Goal: Complete application form

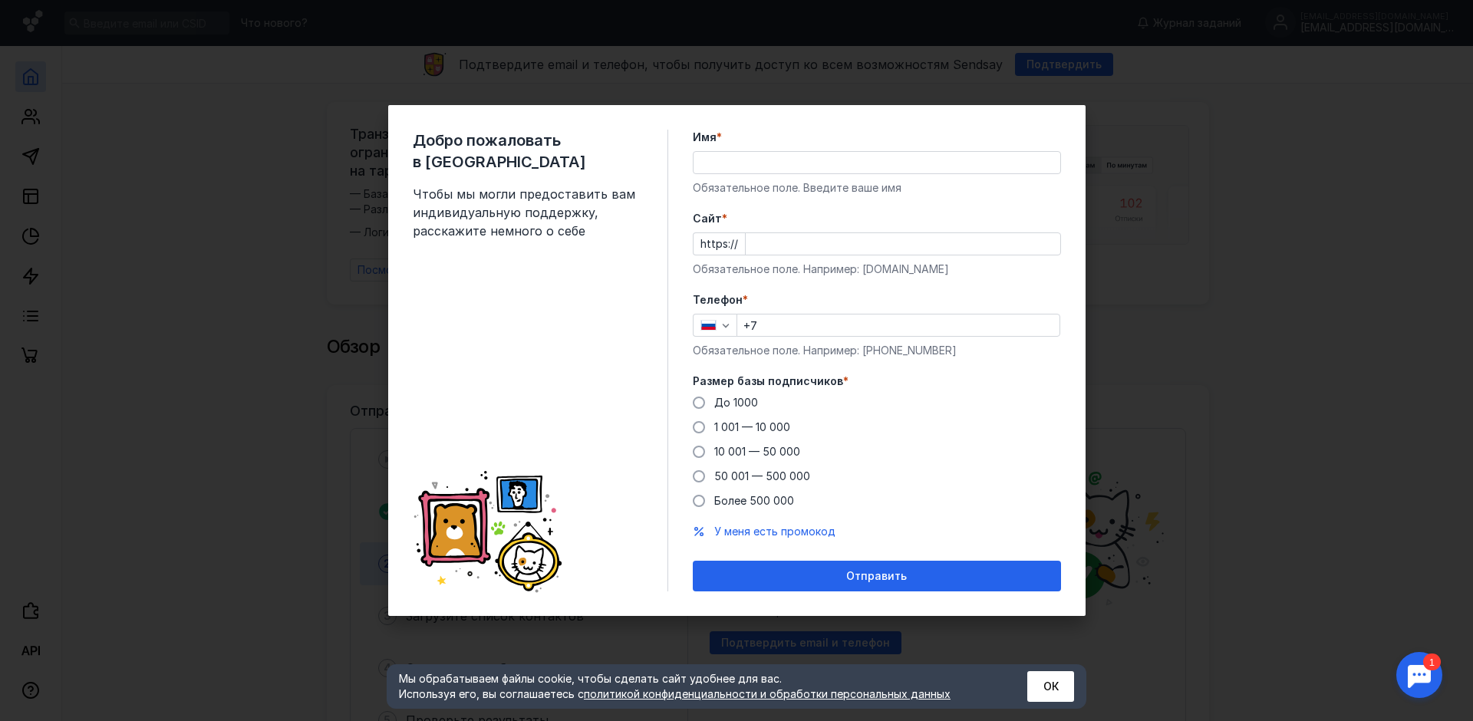
click at [1202, 122] on div "Добро пожаловать в Sendsay Чтобы мы могли предоставить вам индивидуальную подде…" at bounding box center [736, 360] width 1473 height 721
click at [1234, 90] on div "Добро пожаловать в Sendsay Чтобы мы могли предоставить вам индивидуальную подде…" at bounding box center [736, 360] width 1473 height 721
drag, startPoint x: 1056, startPoint y: 683, endPoint x: 1318, endPoint y: 447, distance: 352.6
click at [1057, 678] on button "ОК" at bounding box center [1050, 686] width 47 height 31
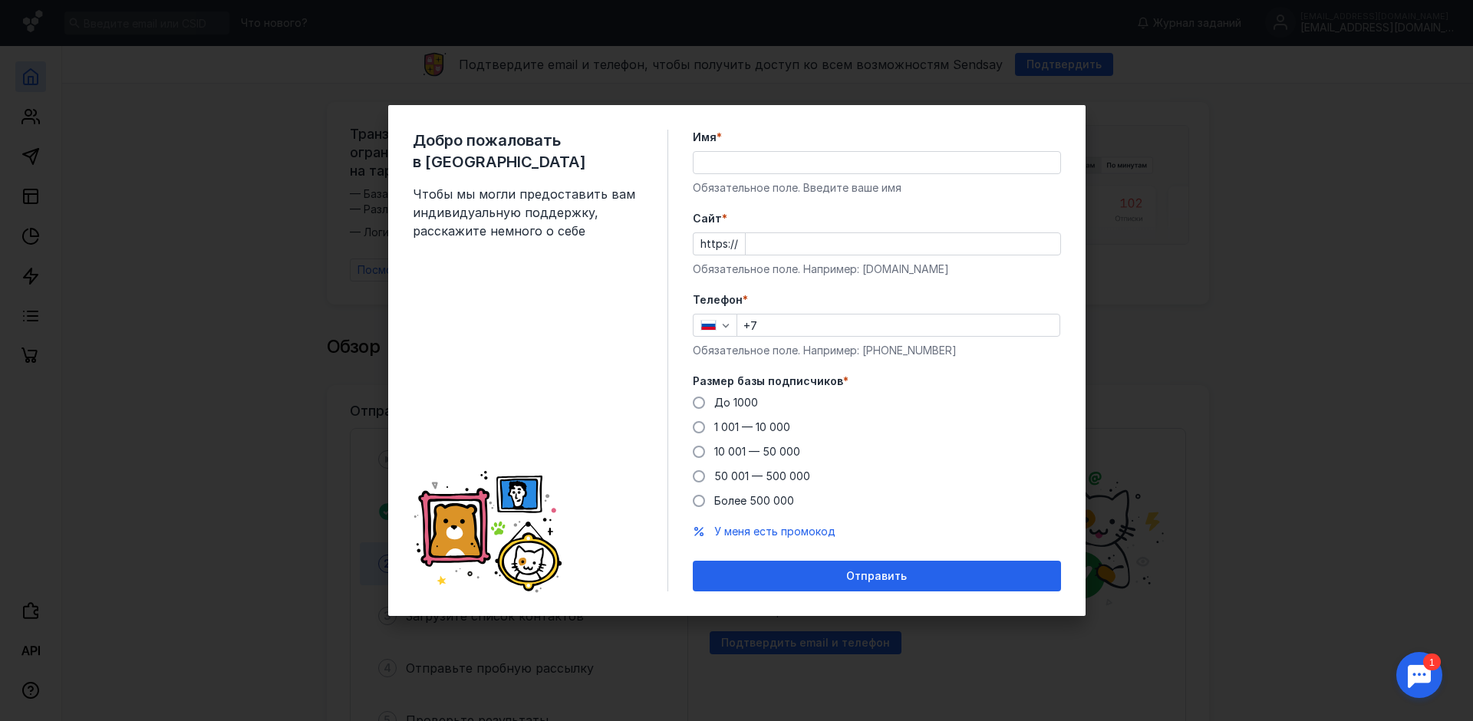
click at [1347, 418] on div "Добро пожаловать в Sendsay Чтобы мы могли предоставить вам индивидуальную подде…" at bounding box center [736, 360] width 1473 height 721
click at [920, 570] on div "Отправить" at bounding box center [877, 576] width 353 height 13
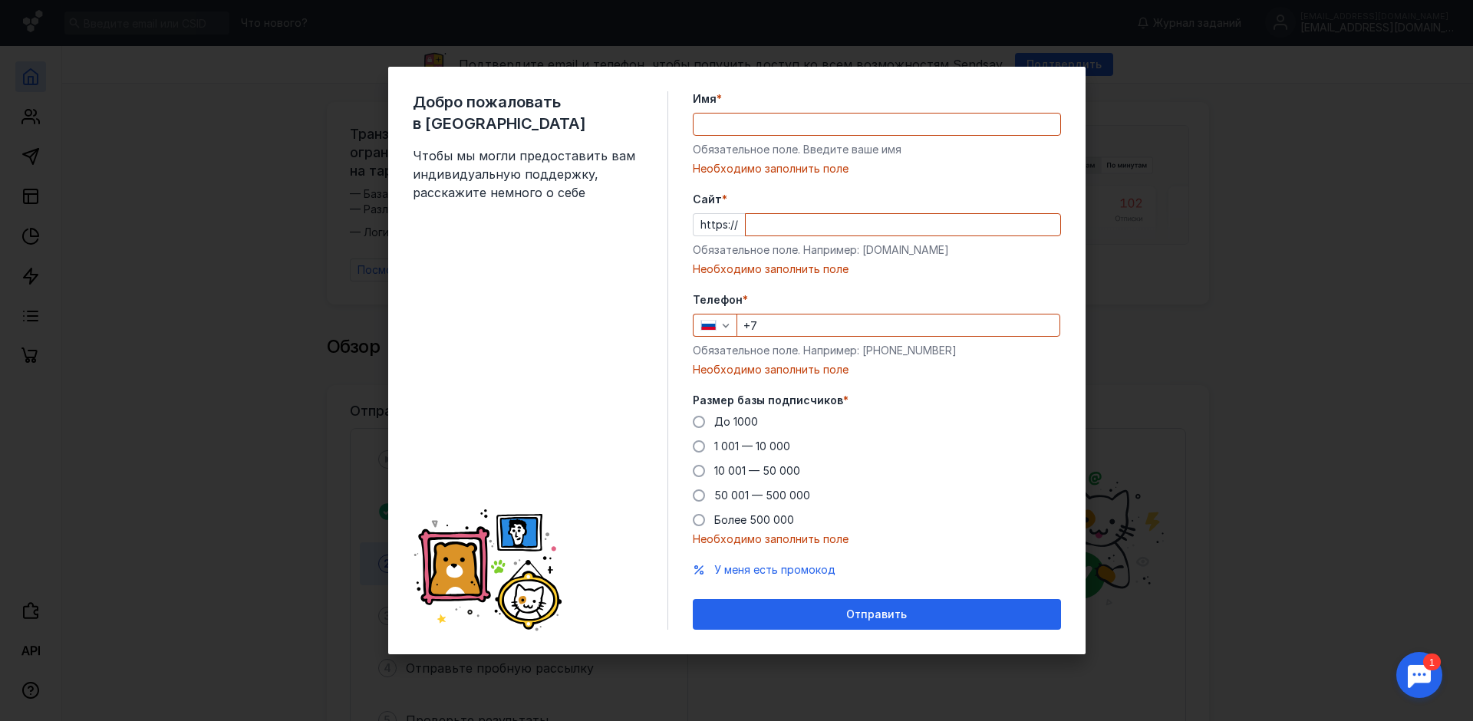
click at [779, 104] on label "Имя *" at bounding box center [877, 98] width 368 height 15
click at [779, 114] on input "Имя *" at bounding box center [877, 124] width 367 height 21
click at [778, 117] on input "Имя *" at bounding box center [877, 124] width 367 height 21
type input "[PERSON_NAME]"
type input "[PHONE_NUMBER]"
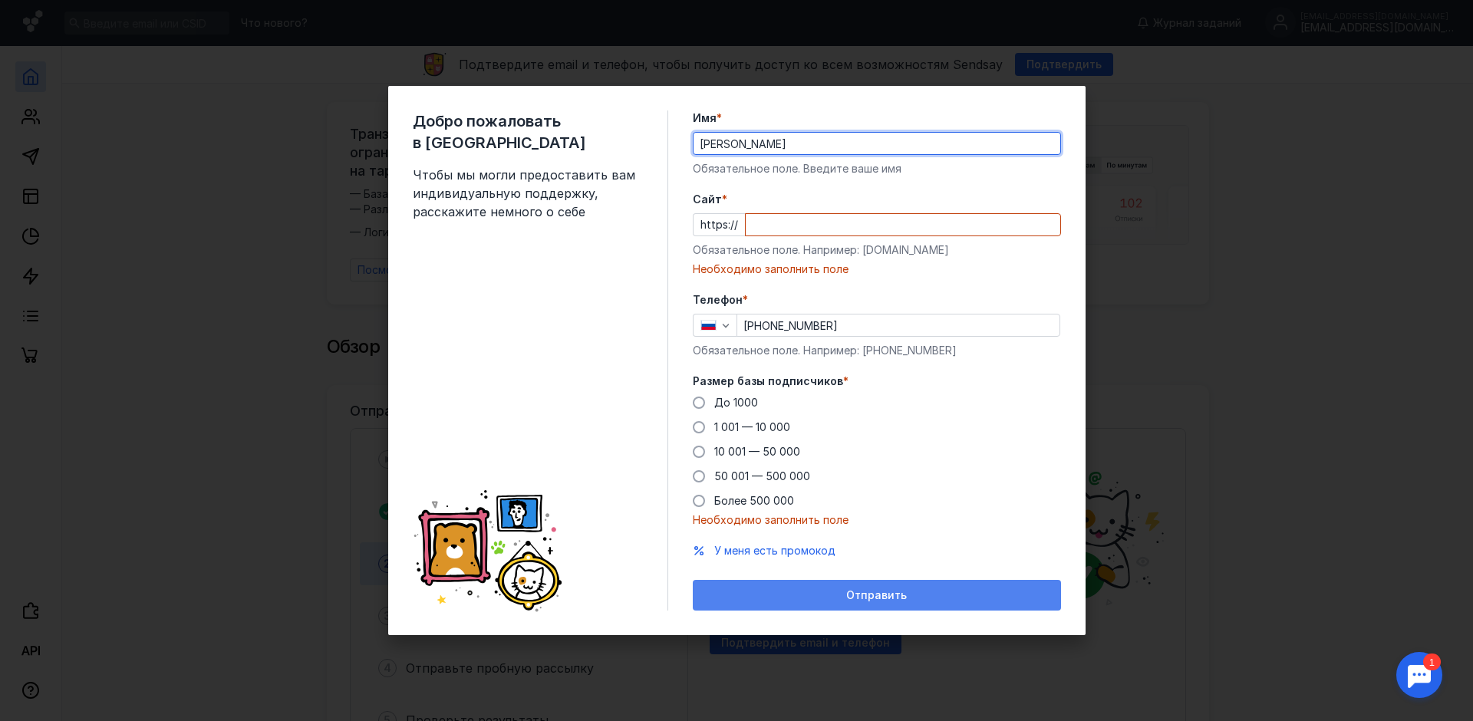
click at [858, 598] on span "Отправить" at bounding box center [876, 595] width 61 height 13
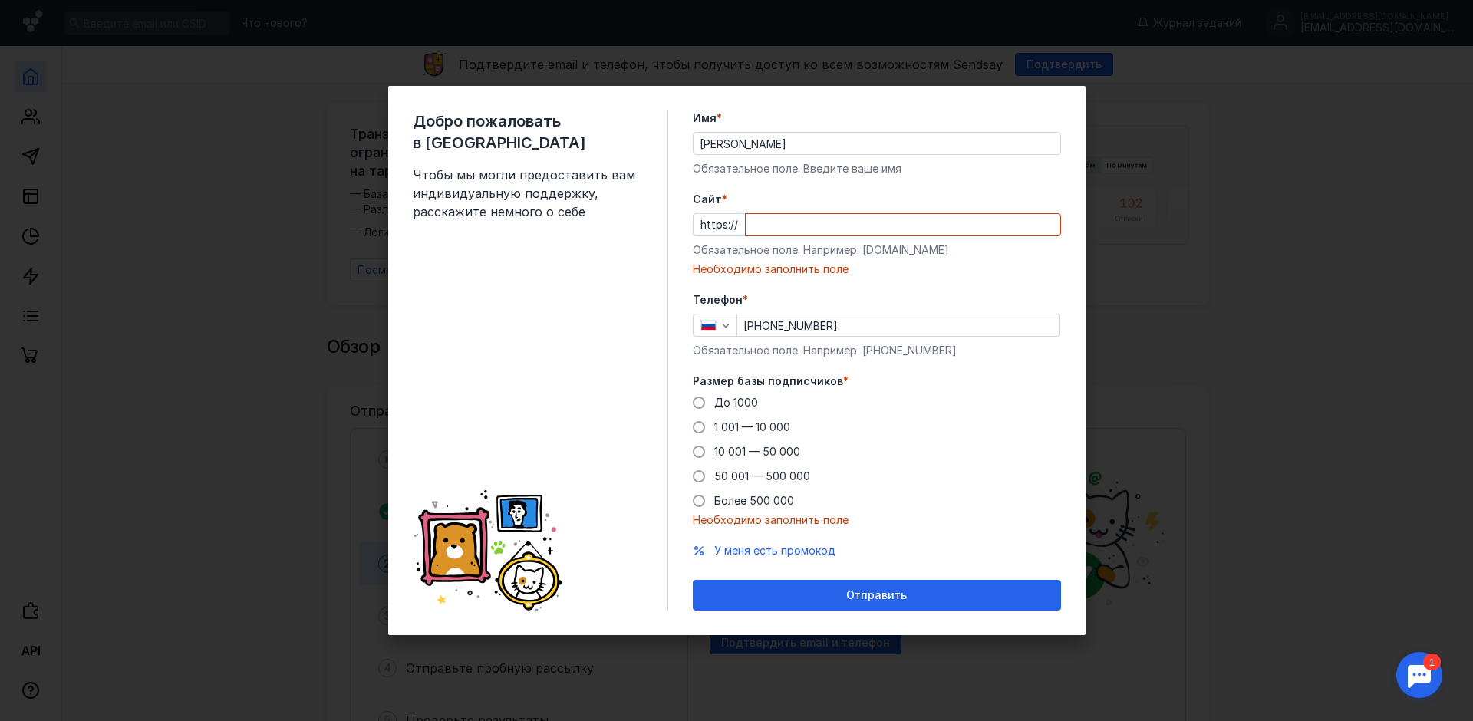
click at [775, 226] on input "Cайт *" at bounding box center [903, 224] width 315 height 21
paste input "[DOMAIN_NAME][URL]"
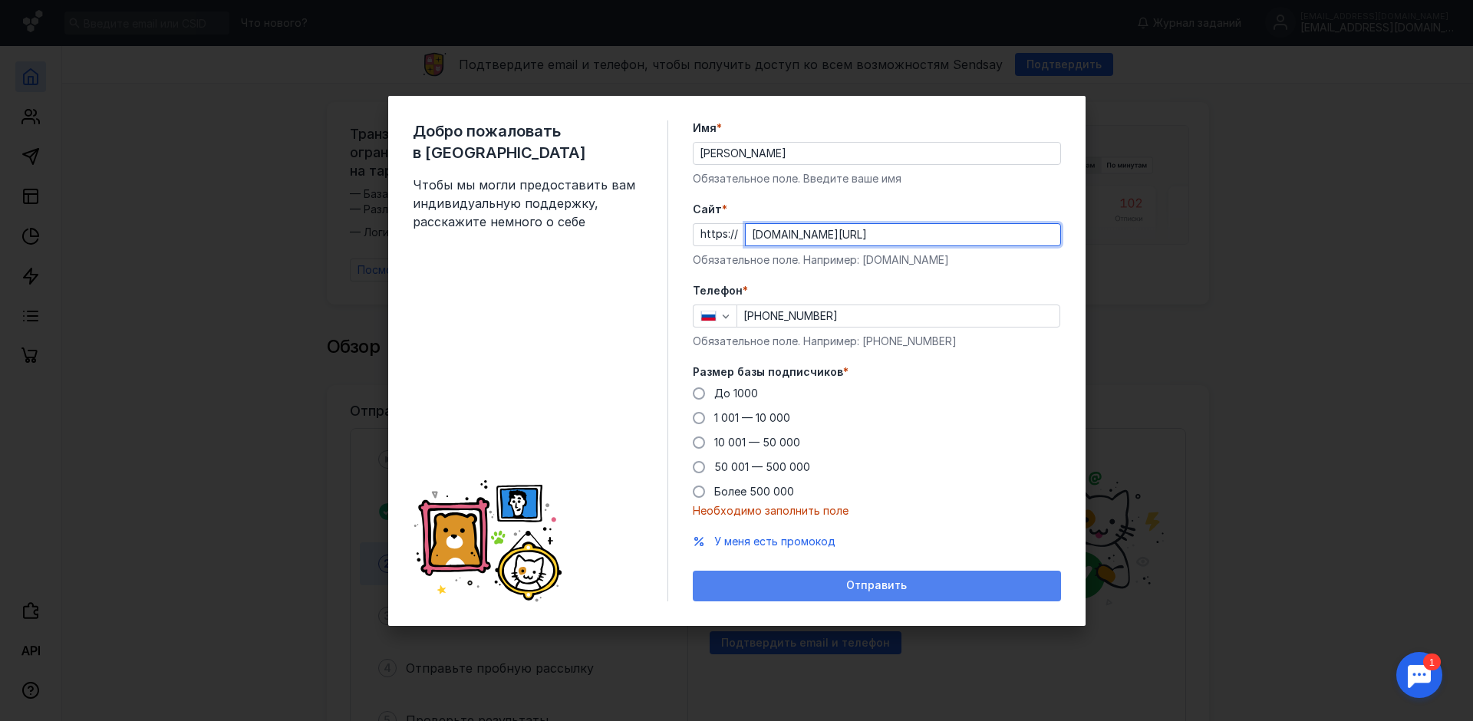
type input "[DOMAIN_NAME][URL]"
click at [853, 587] on span "Отправить" at bounding box center [876, 585] width 61 height 13
click at [860, 586] on span "Отправить" at bounding box center [876, 585] width 61 height 13
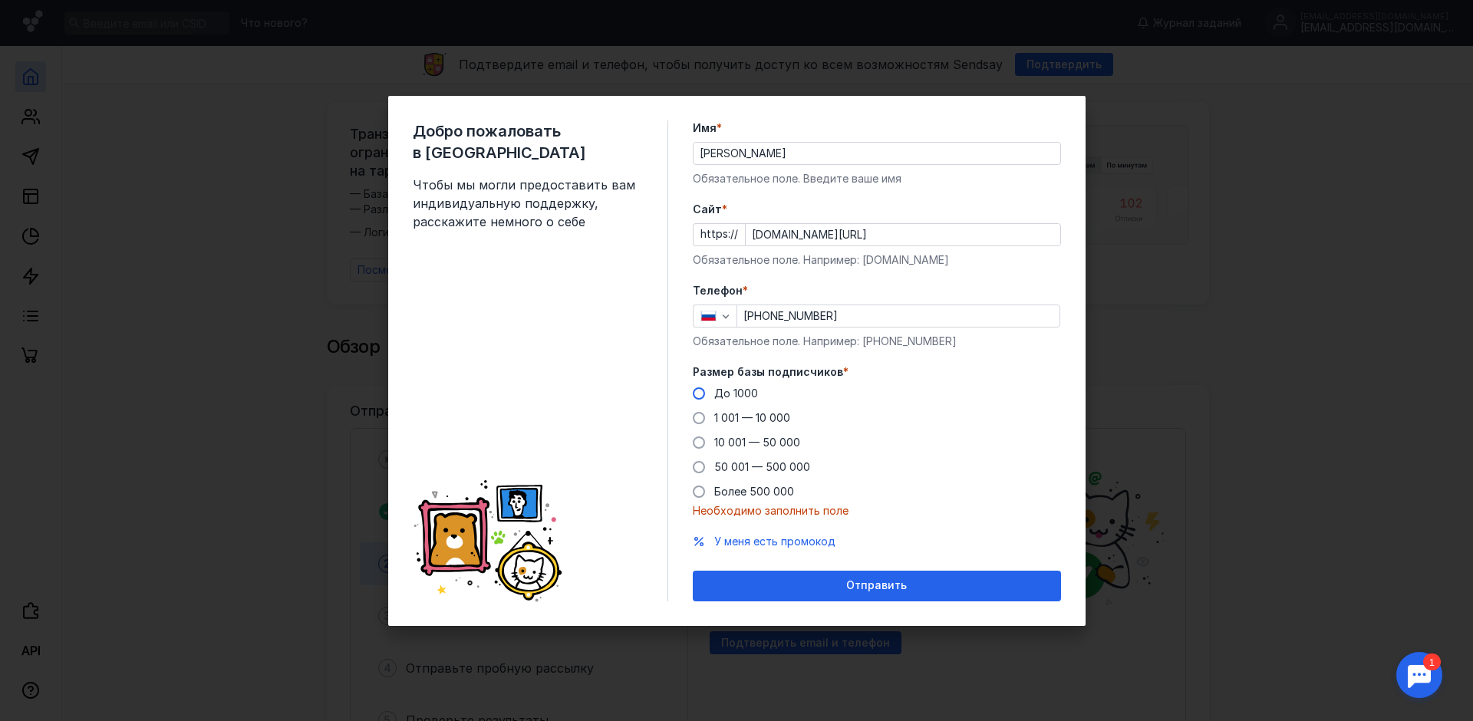
click at [698, 393] on span at bounding box center [699, 394] width 12 height 12
click at [0, 0] on input "До 1000" at bounding box center [0, 0] width 0 height 0
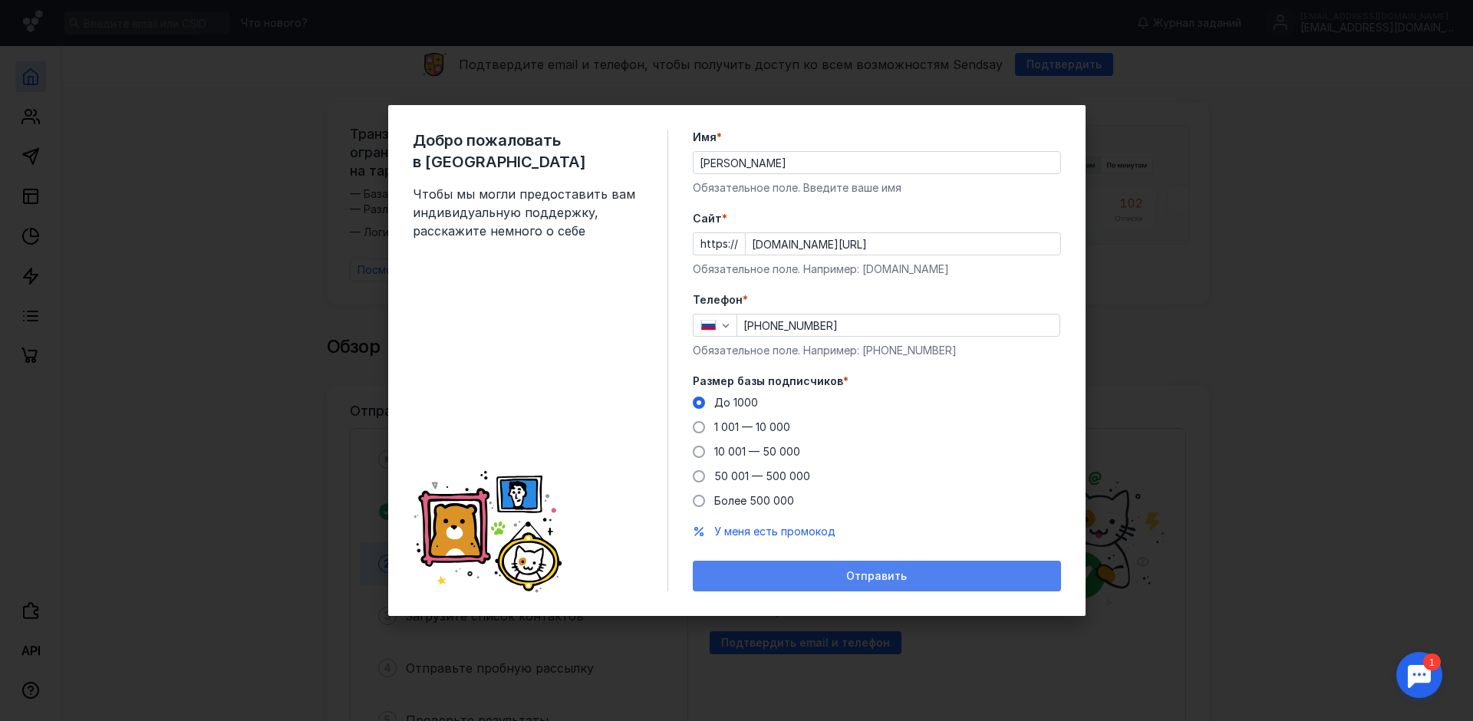
click at [836, 581] on div "Отправить" at bounding box center [877, 576] width 353 height 13
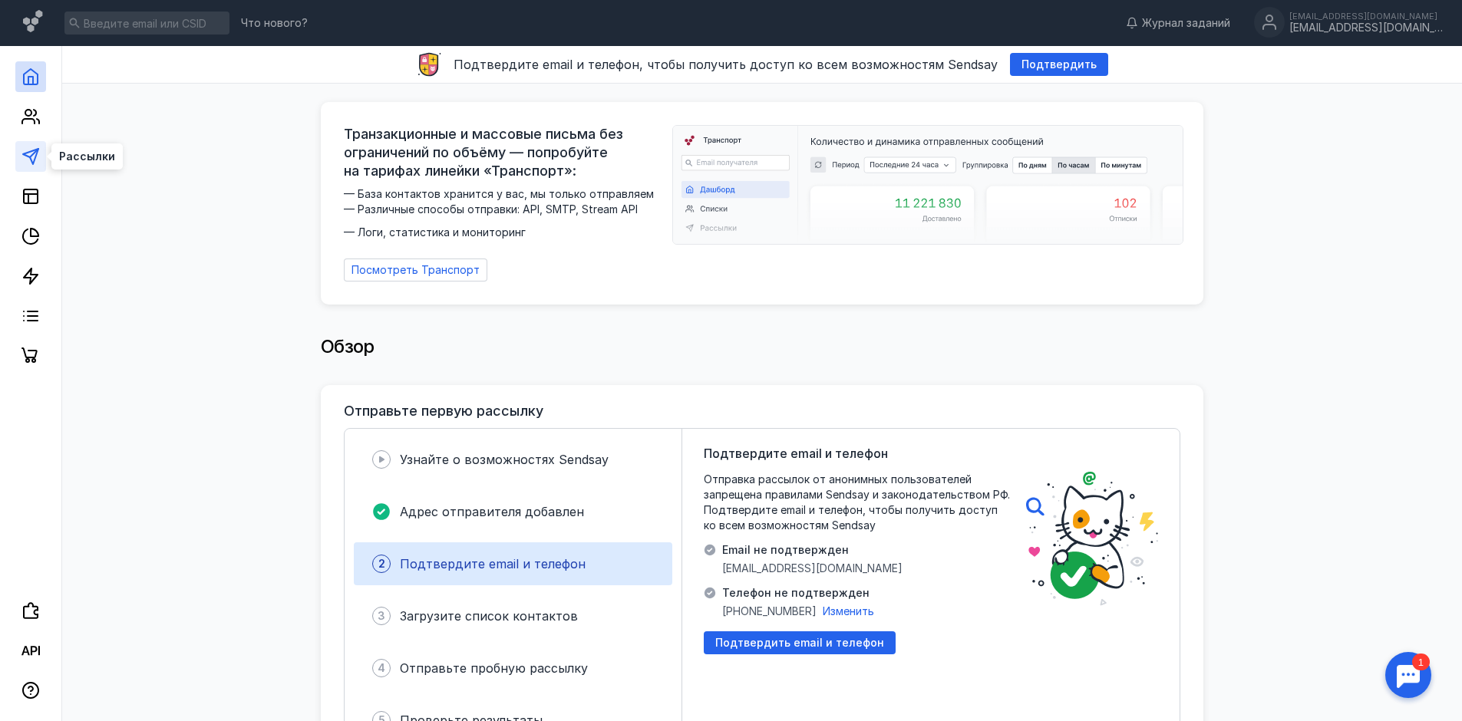
click at [28, 157] on polygon at bounding box center [30, 156] width 15 height 15
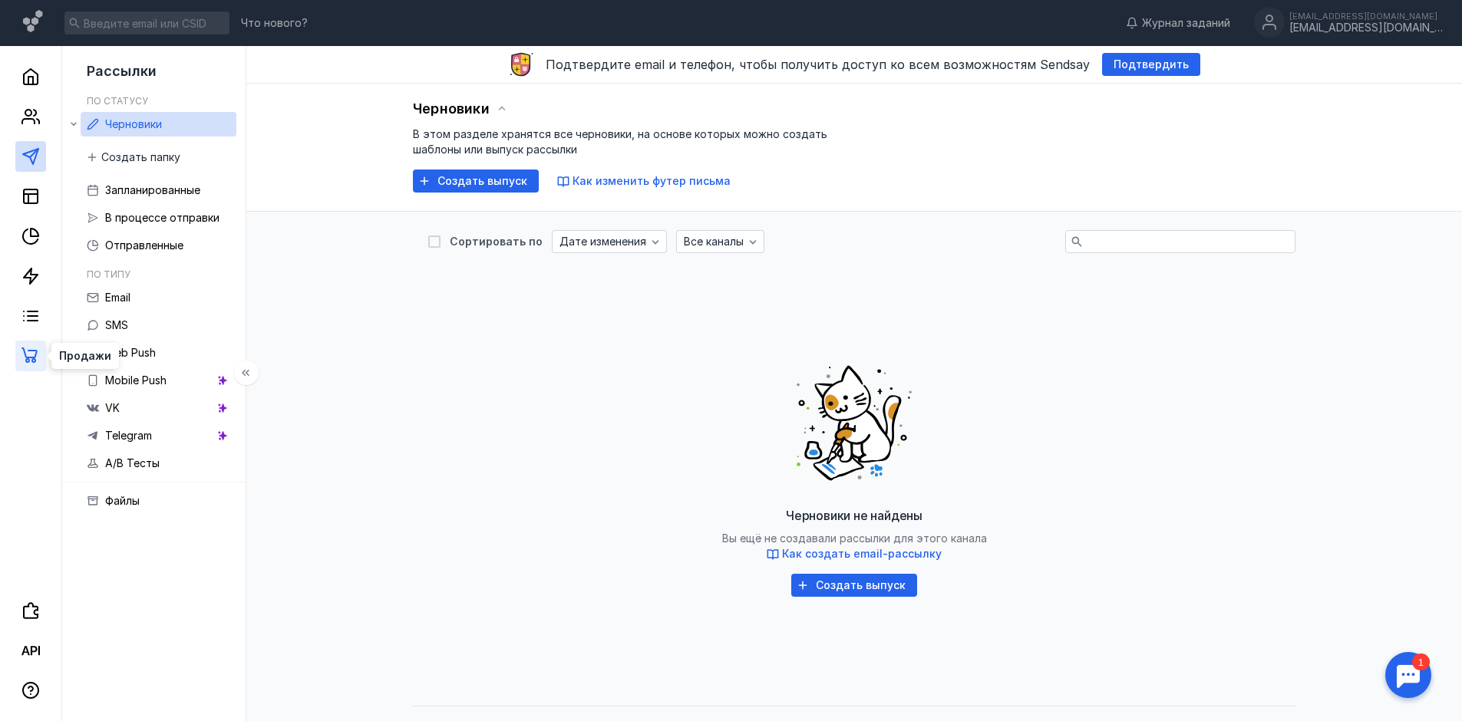
click at [31, 348] on icon at bounding box center [30, 356] width 18 height 18
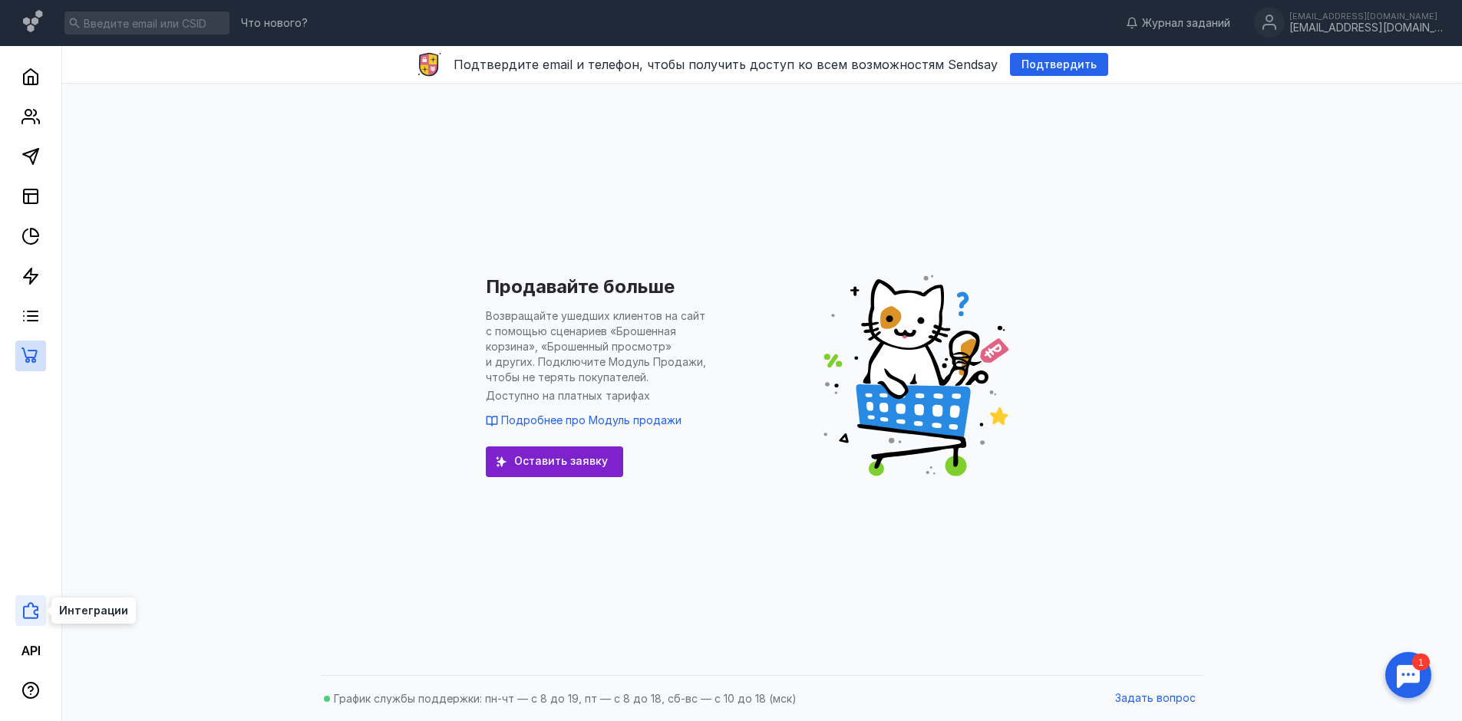
click at [24, 609] on icon at bounding box center [30, 610] width 15 height 17
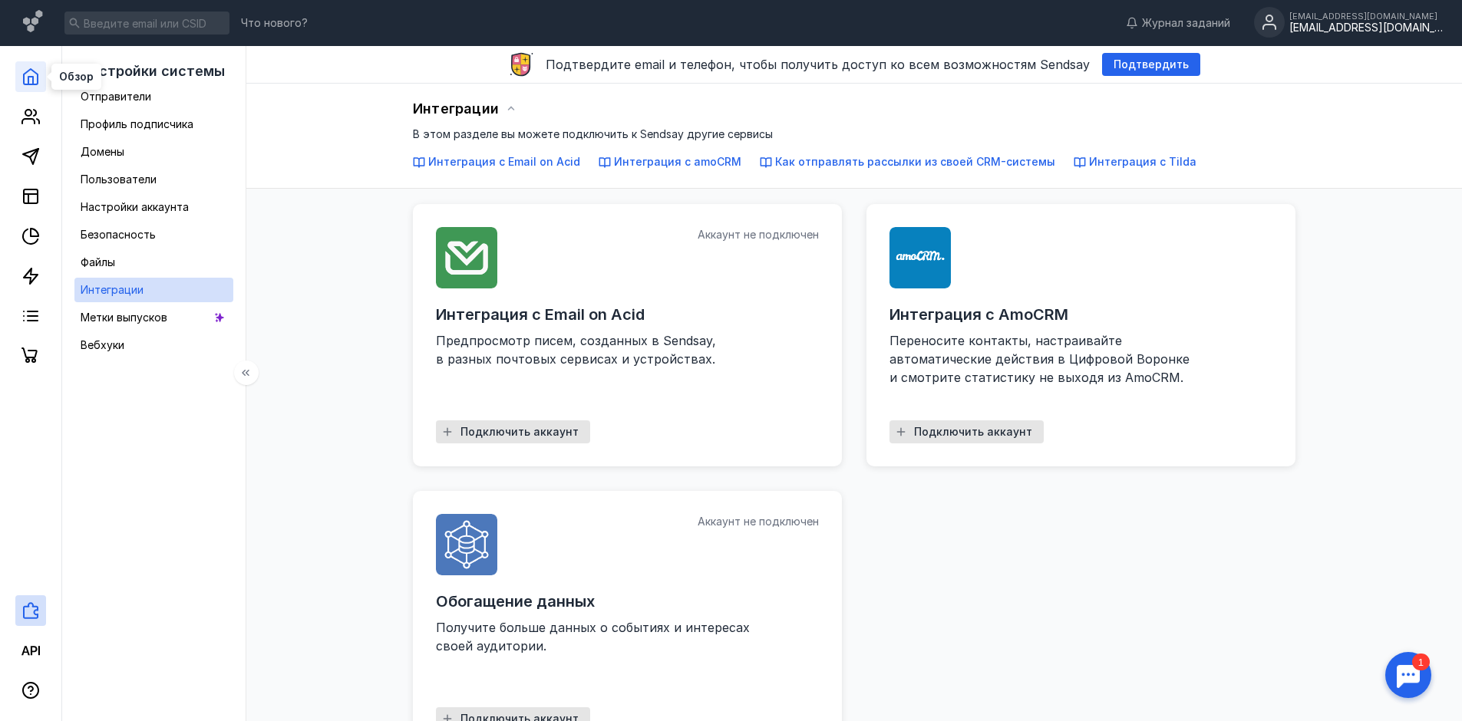
click at [30, 74] on icon at bounding box center [30, 77] width 18 height 18
